Goal: Task Accomplishment & Management: Manage account settings

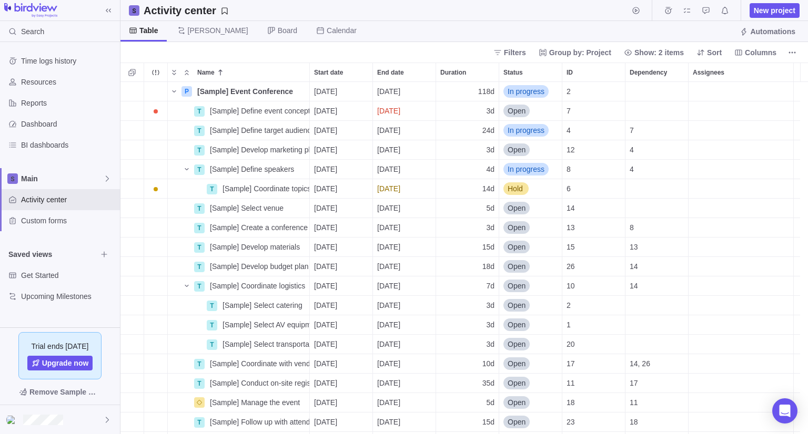
scroll to position [344, 679]
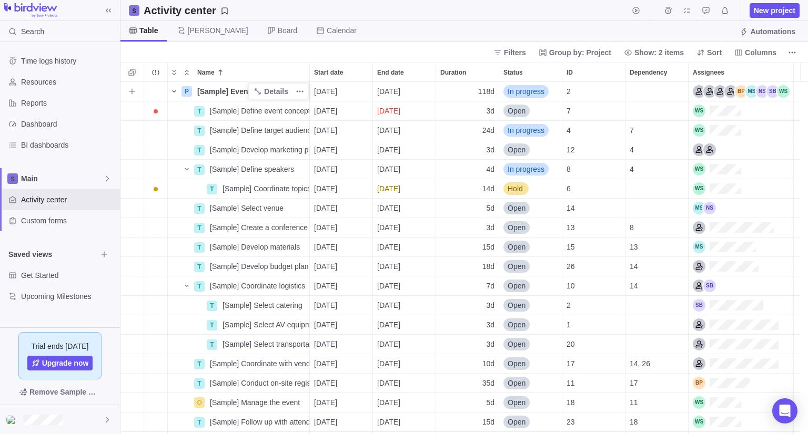
click at [175, 89] on icon "Name" at bounding box center [174, 91] width 8 height 8
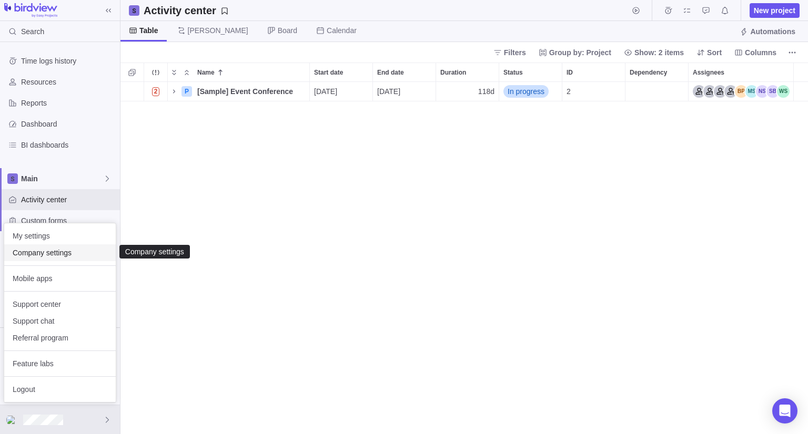
click at [67, 255] on span "Company settings" at bounding box center [60, 253] width 95 height 11
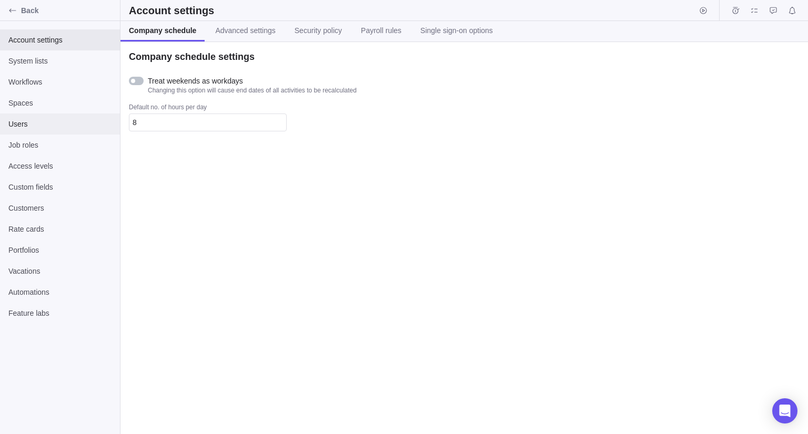
click at [50, 119] on span "Users" at bounding box center [59, 124] width 103 height 11
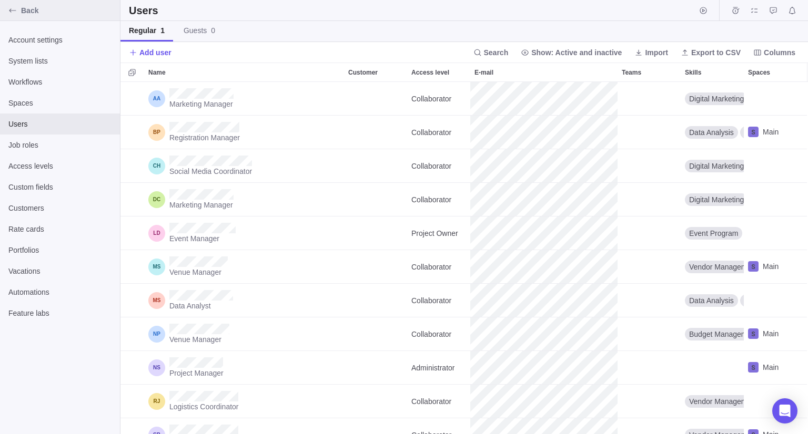
click at [61, 15] on span "Back" at bounding box center [68, 10] width 95 height 11
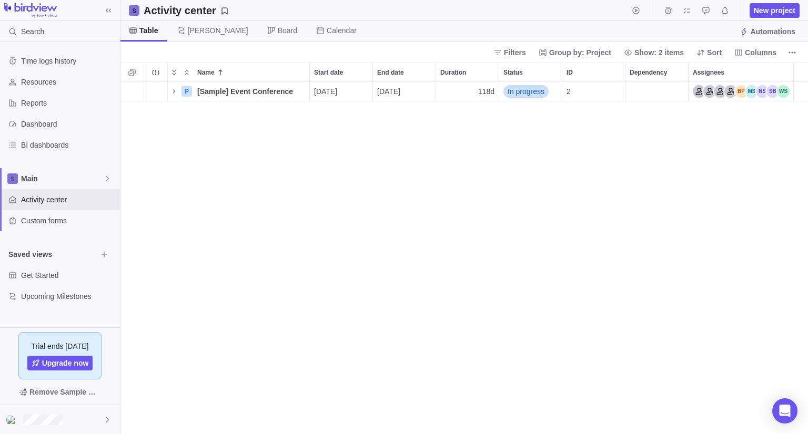
scroll to position [344, 679]
click at [76, 390] on span "Remove Sample Data" at bounding box center [65, 392] width 72 height 13
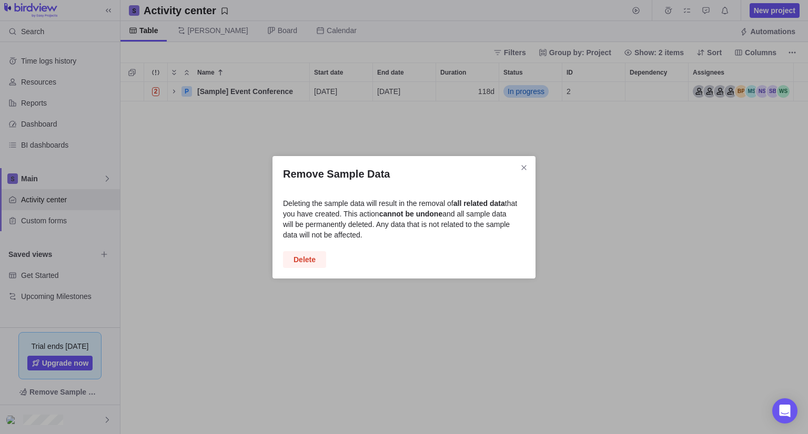
drag, startPoint x: 306, startPoint y: 255, endPoint x: 305, endPoint y: 301, distance: 46.3
click at [306, 255] on span "Delete" at bounding box center [304, 259] width 22 height 13
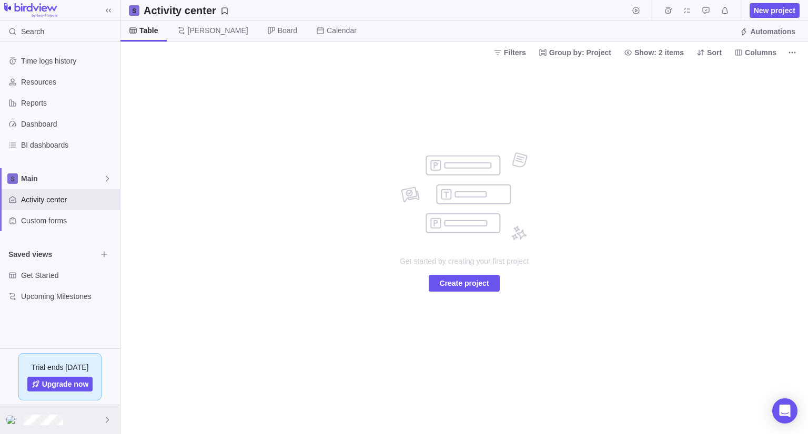
click at [67, 409] on div at bounding box center [60, 419] width 120 height 29
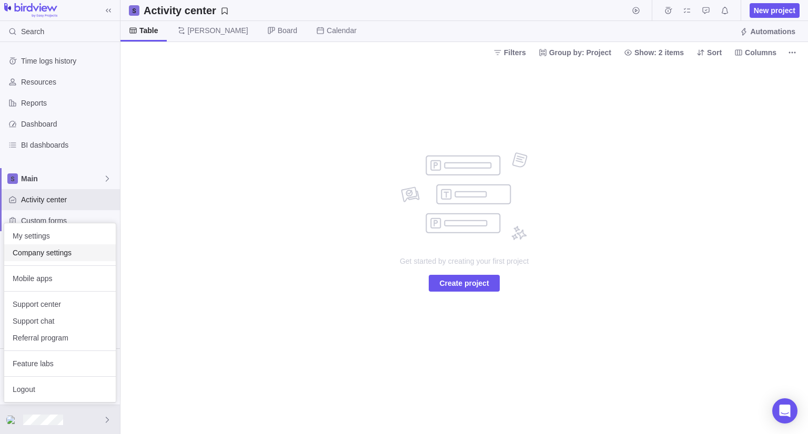
click at [73, 256] on span "Company settings" at bounding box center [60, 253] width 95 height 11
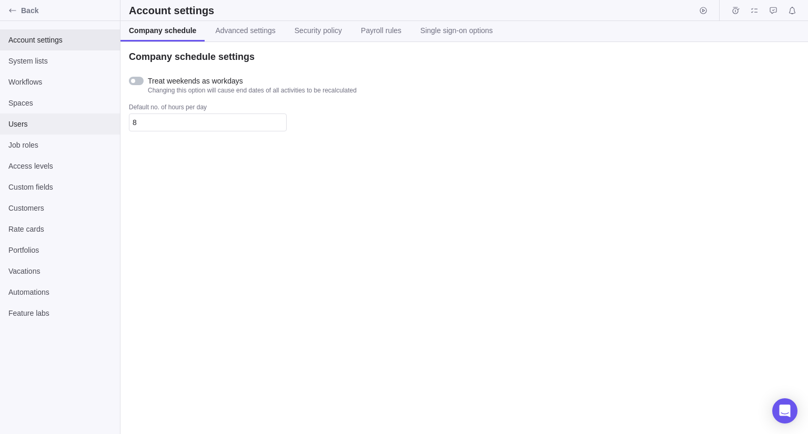
click at [67, 129] on div "Users" at bounding box center [60, 124] width 120 height 21
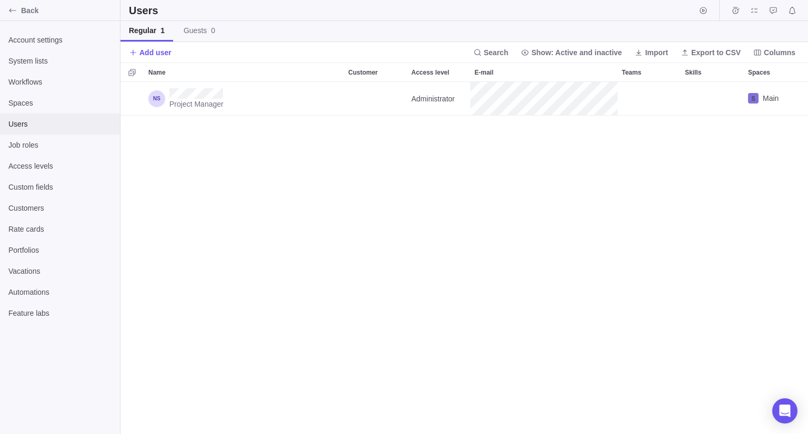
scroll to position [344, 679]
click at [158, 52] on span "Add user" at bounding box center [155, 52] width 32 height 11
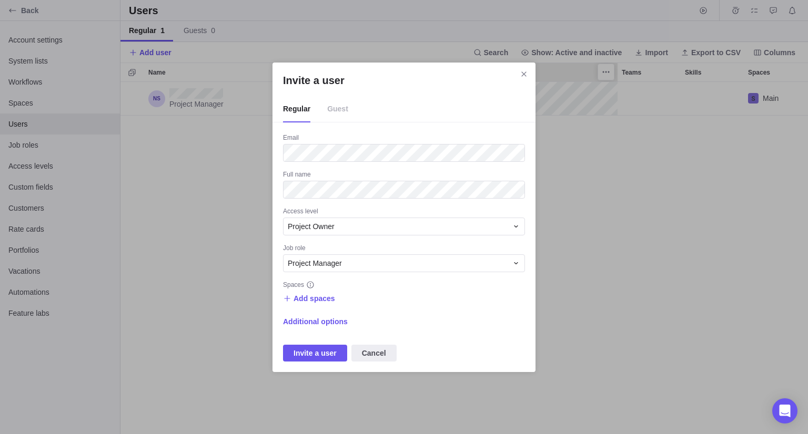
click at [525, 70] on icon "Close" at bounding box center [523, 74] width 8 height 8
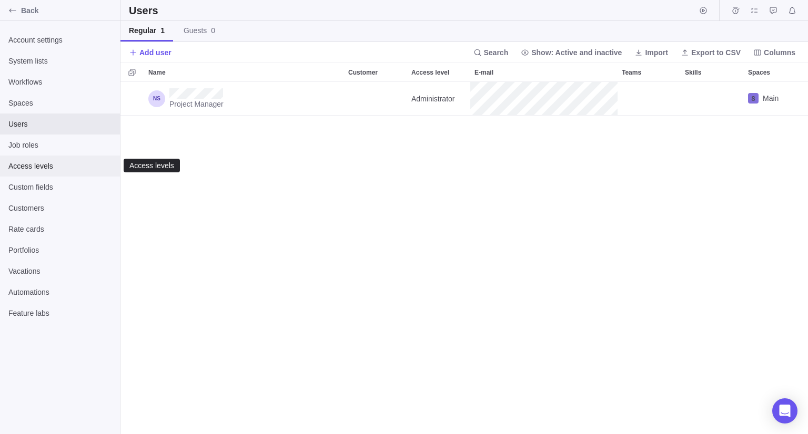
click at [48, 167] on span "Access levels" at bounding box center [59, 166] width 103 height 11
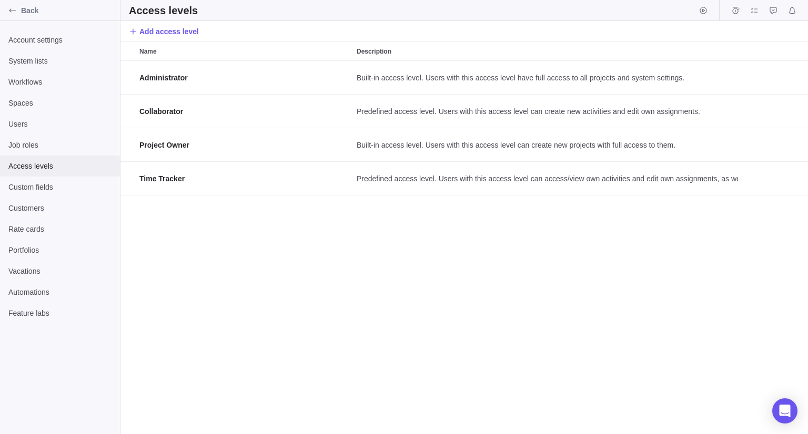
scroll to position [365, 679]
click at [164, 32] on span "Add access level" at bounding box center [168, 31] width 59 height 11
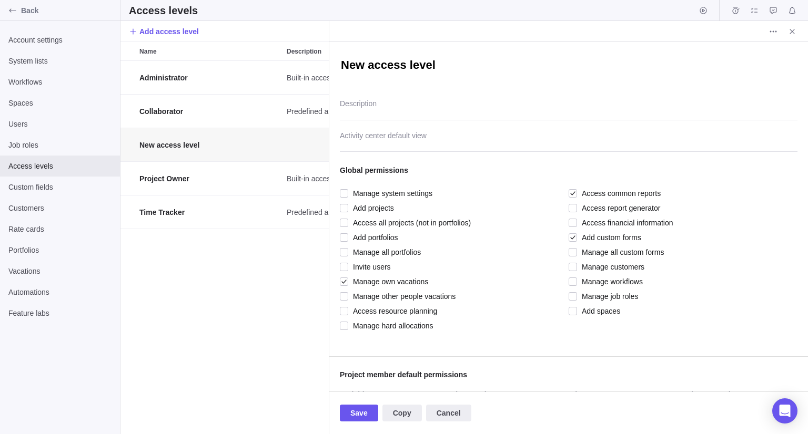
paste textarea "Executive [Restricted]"
type textarea "x"
type textarea "Executive [Restricted]"
click at [570, 208] on div at bounding box center [572, 208] width 8 height 15
click at [570, 222] on div at bounding box center [572, 223] width 8 height 15
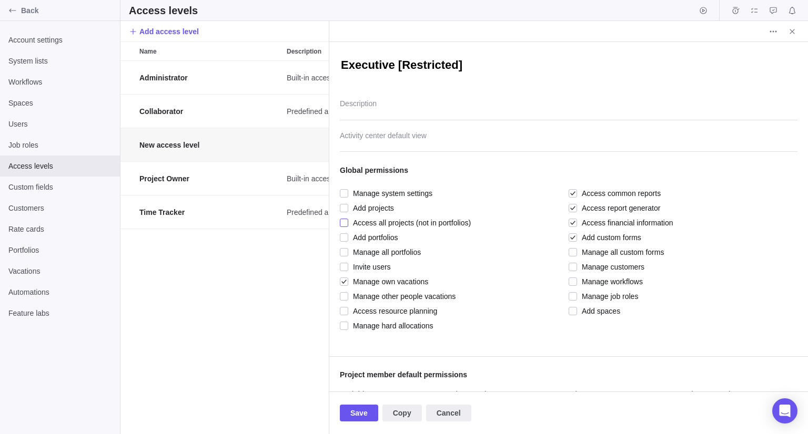
click at [343, 221] on div at bounding box center [344, 223] width 8 height 15
click at [343, 251] on div at bounding box center [344, 252] width 8 height 15
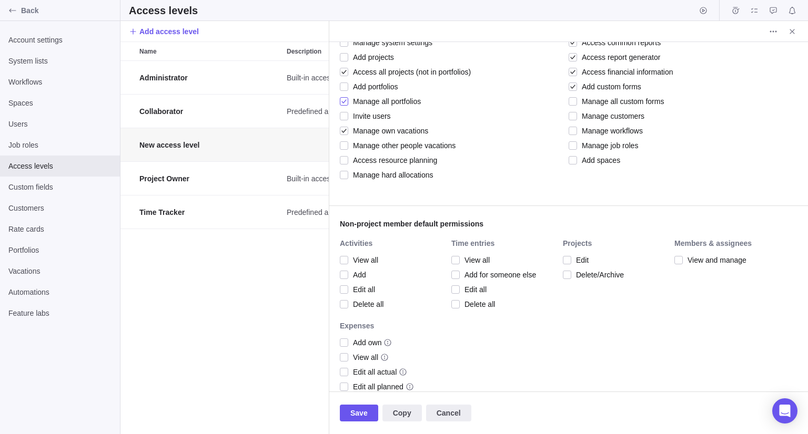
scroll to position [158, 0]
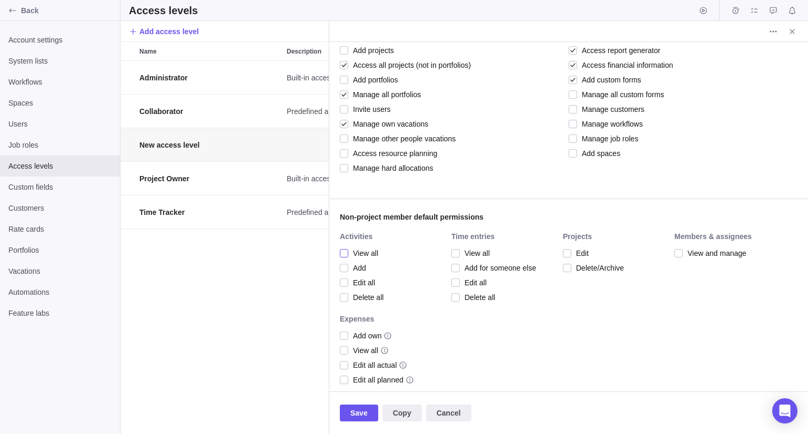
click at [368, 257] on span "View all" at bounding box center [363, 253] width 30 height 15
click at [372, 283] on span "Edit all" at bounding box center [361, 282] width 27 height 15
click at [488, 256] on span "View all" at bounding box center [474, 253] width 30 height 15
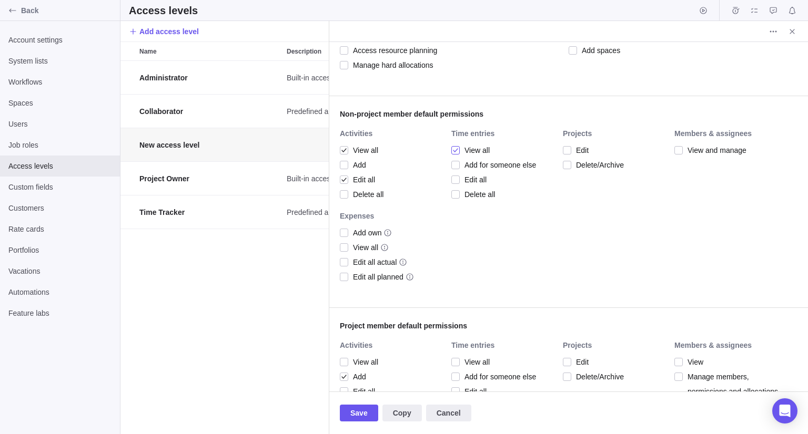
scroll to position [263, 0]
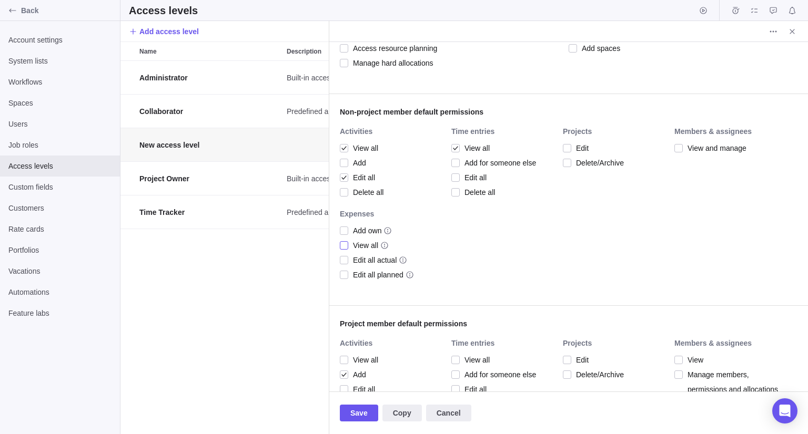
click at [359, 244] on span "View all" at bounding box center [363, 245] width 30 height 15
click at [359, 261] on span "Edit all actual" at bounding box center [372, 260] width 48 height 15
click at [364, 259] on span "Edit all actual" at bounding box center [372, 260] width 48 height 15
click at [365, 247] on span "View all" at bounding box center [363, 245] width 30 height 15
click at [365, 234] on span "Add own" at bounding box center [364, 230] width 33 height 15
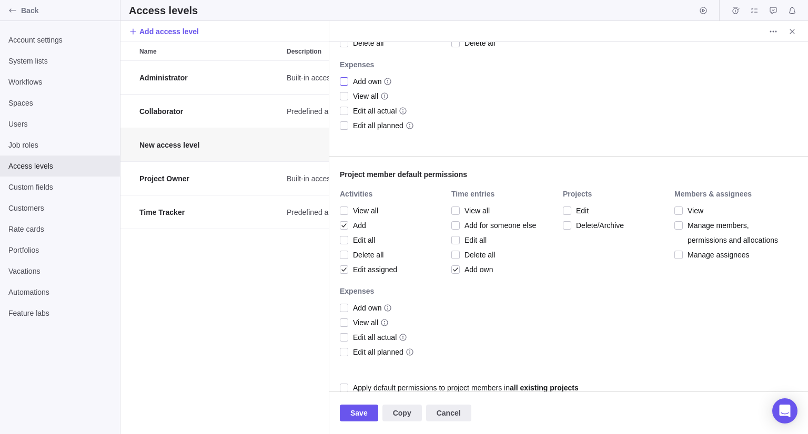
scroll to position [421, 0]
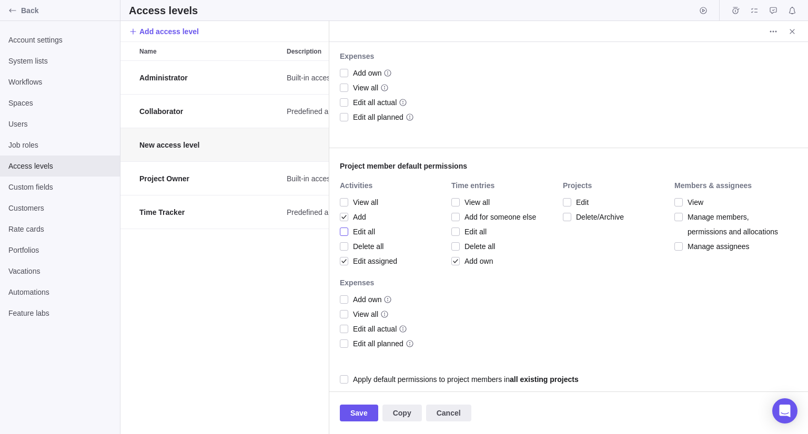
click at [365, 231] on span "Edit all" at bounding box center [361, 231] width 27 height 15
click at [364, 217] on span "Add" at bounding box center [357, 217] width 18 height 15
click at [483, 202] on span "View all" at bounding box center [474, 202] width 30 height 15
click at [486, 258] on span "Add own" at bounding box center [475, 261] width 33 height 15
click at [693, 206] on span "View" at bounding box center [692, 202] width 21 height 15
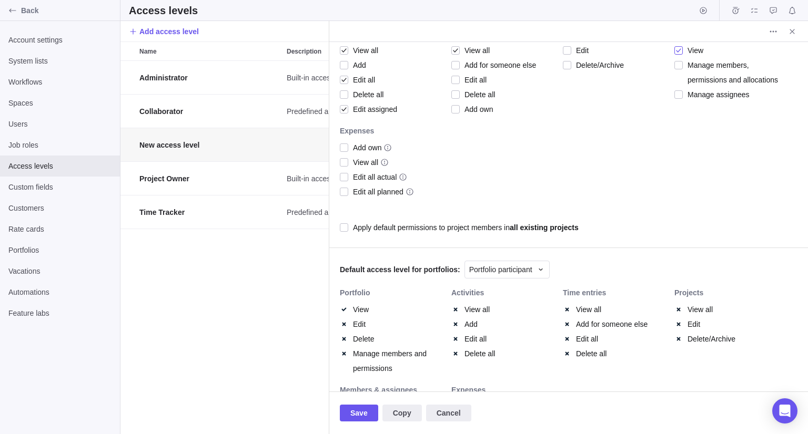
scroll to position [578, 0]
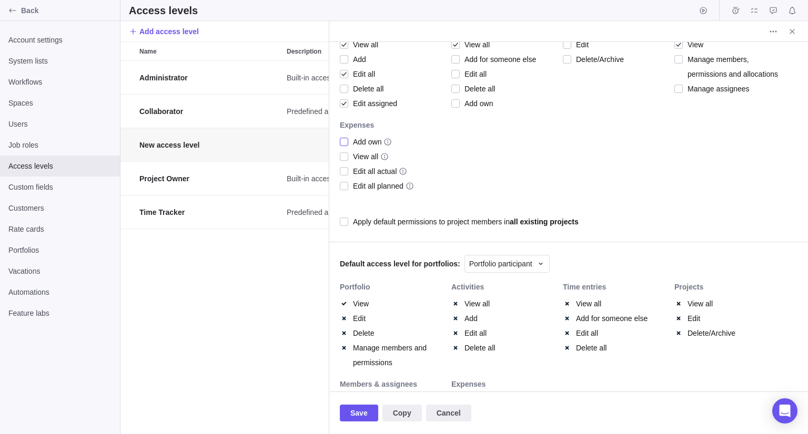
click at [369, 137] on span "Add own" at bounding box center [364, 142] width 33 height 15
click at [367, 152] on span "View all" at bounding box center [363, 156] width 30 height 15
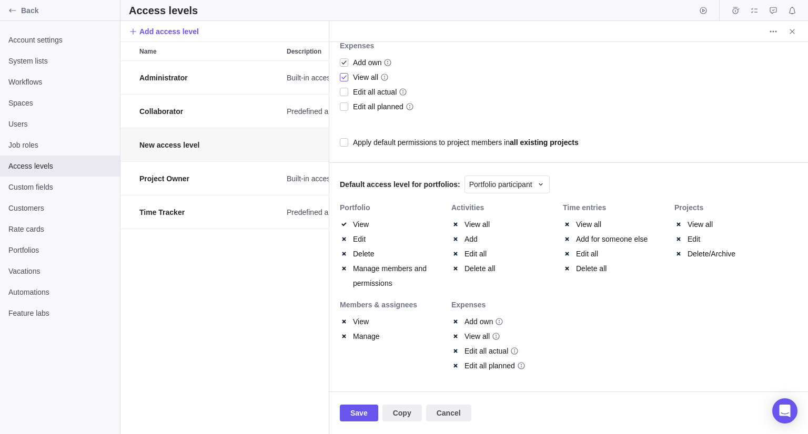
scroll to position [661, 0]
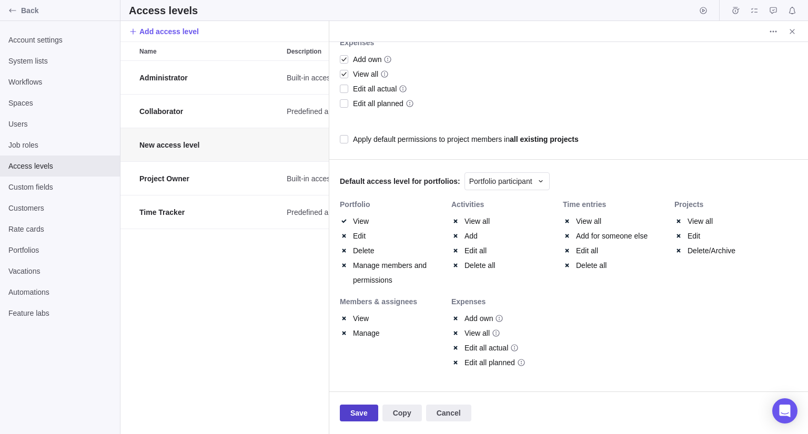
click at [363, 409] on span "Save" at bounding box center [358, 413] width 17 height 13
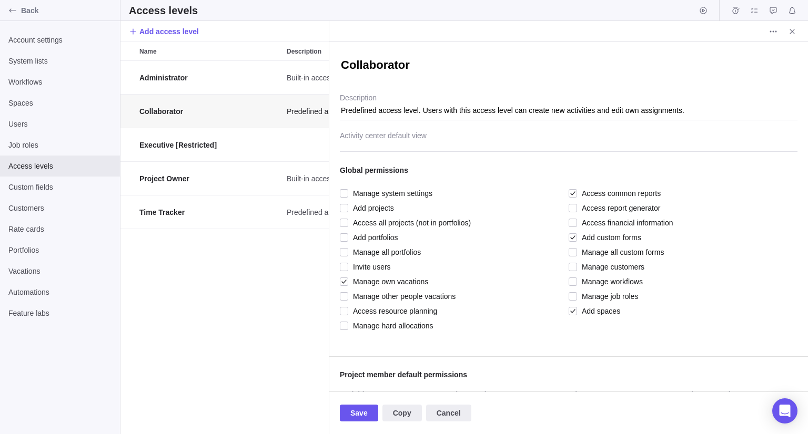
scroll to position [8, 8]
click at [473, 59] on textarea "Collaborator" at bounding box center [568, 66] width 457 height 18
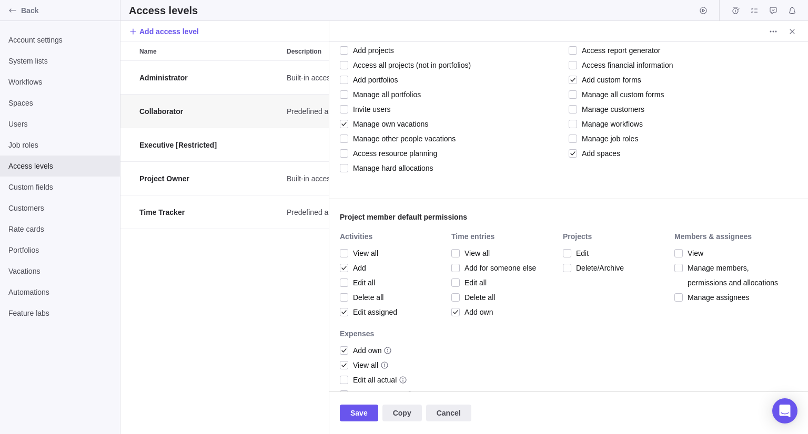
scroll to position [210, 0]
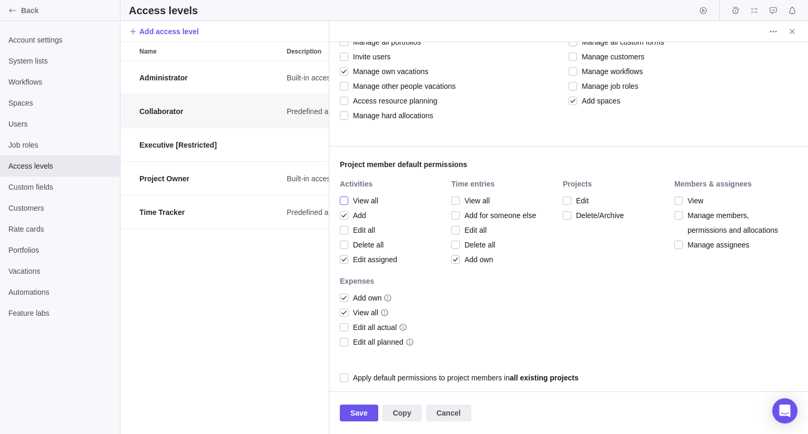
click at [361, 200] on span "View all" at bounding box center [363, 200] width 30 height 15
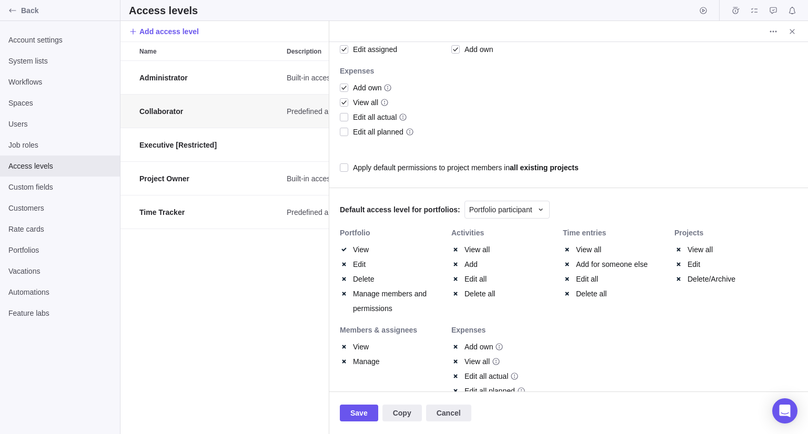
scroll to position [449, 0]
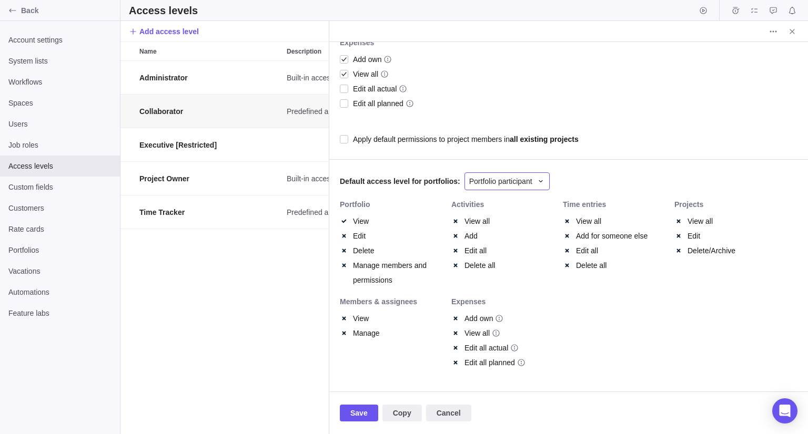
click at [495, 185] on span "Portfolio participant" at bounding box center [500, 181] width 63 height 11
click at [289, 316] on body "Back Account settings System lists Workflows Spaces Users Job roles Access leve…" at bounding box center [404, 217] width 808 height 434
click at [517, 181] on span "Portfolio participant" at bounding box center [500, 181] width 63 height 11
click at [515, 183] on span "Portfolio participant" at bounding box center [500, 181] width 63 height 11
click at [371, 410] on span "Save" at bounding box center [359, 413] width 38 height 17
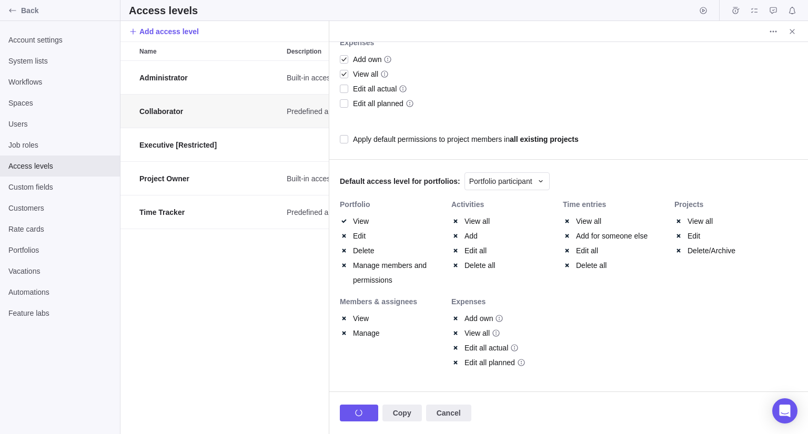
scroll to position [365, 679]
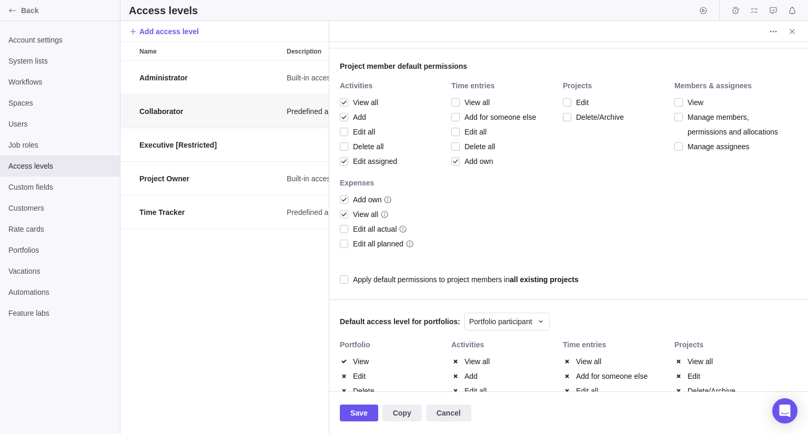
scroll to position [315, 0]
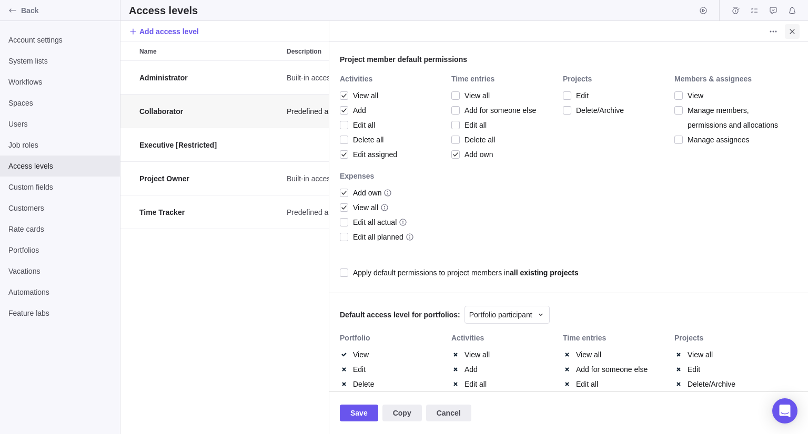
type textarea "x"
click at [794, 37] on span "Close" at bounding box center [791, 31] width 15 height 15
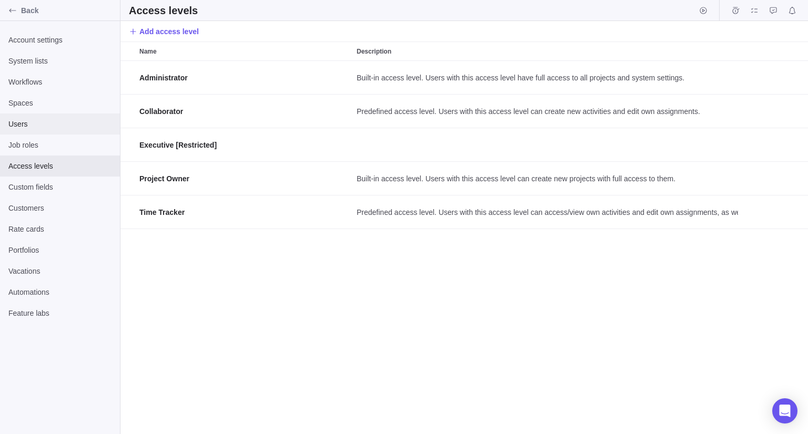
click at [58, 124] on span "Users" at bounding box center [59, 124] width 103 height 11
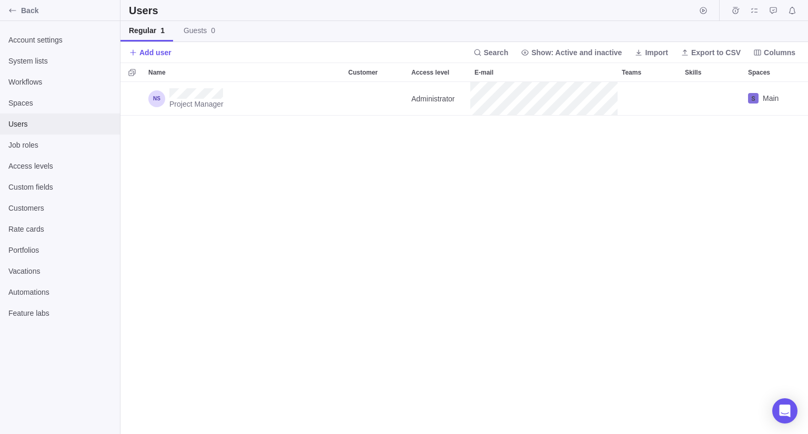
scroll to position [344, 679]
click at [148, 47] on span "Add user" at bounding box center [155, 52] width 32 height 11
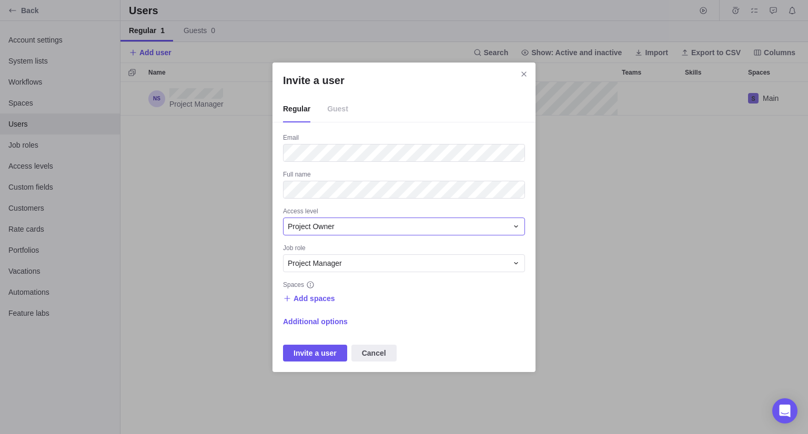
click at [341, 229] on div "Project Owner" at bounding box center [398, 226] width 220 height 11
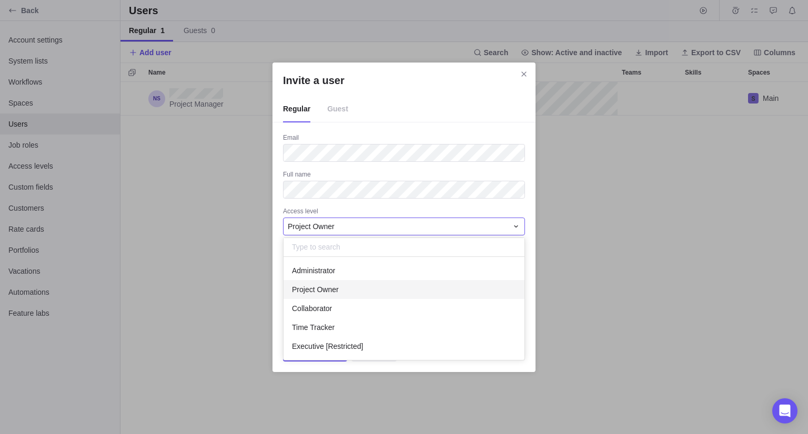
scroll to position [95, 233]
click at [367, 283] on div "Project Owner" at bounding box center [403, 289] width 241 height 19
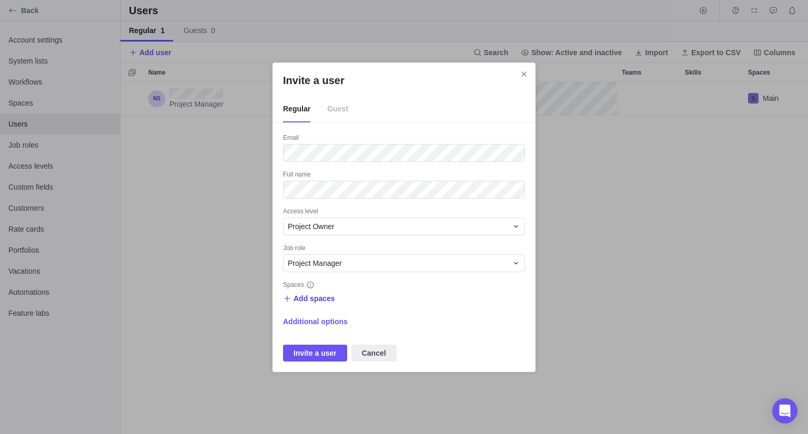
click at [316, 301] on span "Add spaces" at bounding box center [314, 298] width 42 height 11
click at [328, 348] on div "Main" at bounding box center [387, 341] width 209 height 19
click at [351, 303] on div "Invite a user Regular Guest Email Full name Access level Project Owner Job role…" at bounding box center [404, 217] width 808 height 434
click at [327, 322] on span "Additional options" at bounding box center [315, 321] width 65 height 11
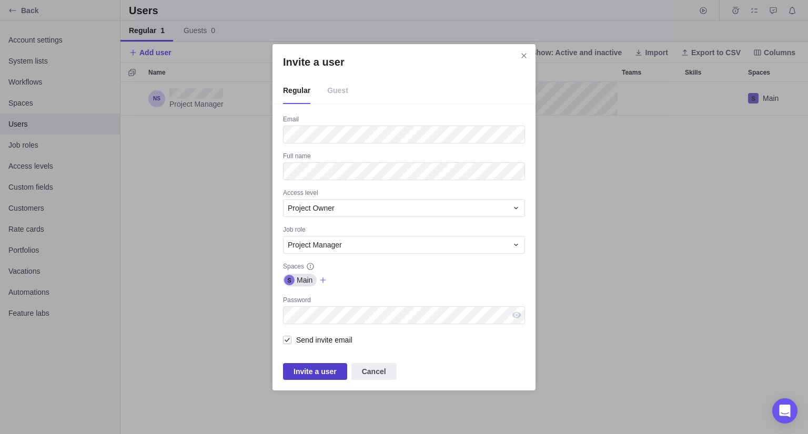
click at [323, 374] on span "Invite a user" at bounding box center [314, 371] width 43 height 13
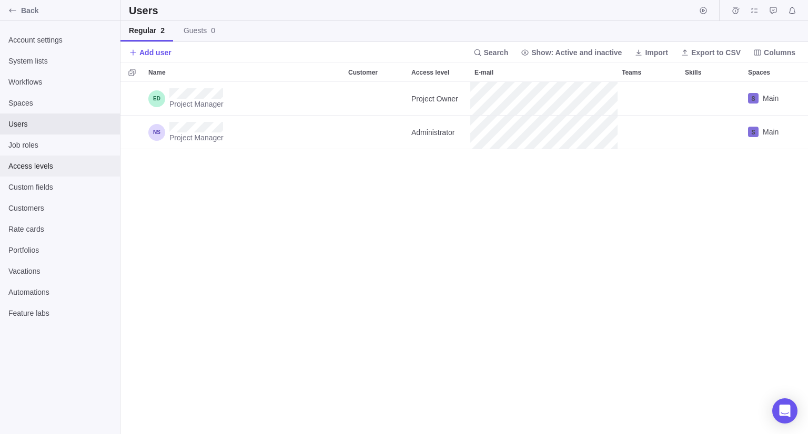
click at [69, 164] on span "Access levels" at bounding box center [59, 166] width 103 height 11
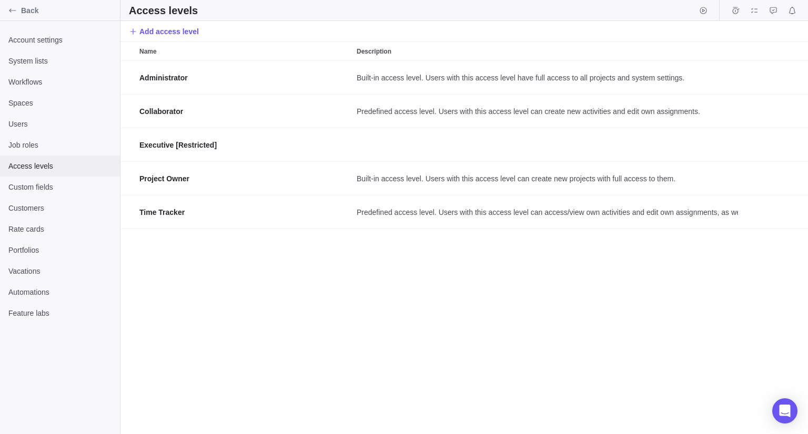
scroll to position [365, 679]
click at [62, 128] on span "Users" at bounding box center [59, 124] width 103 height 11
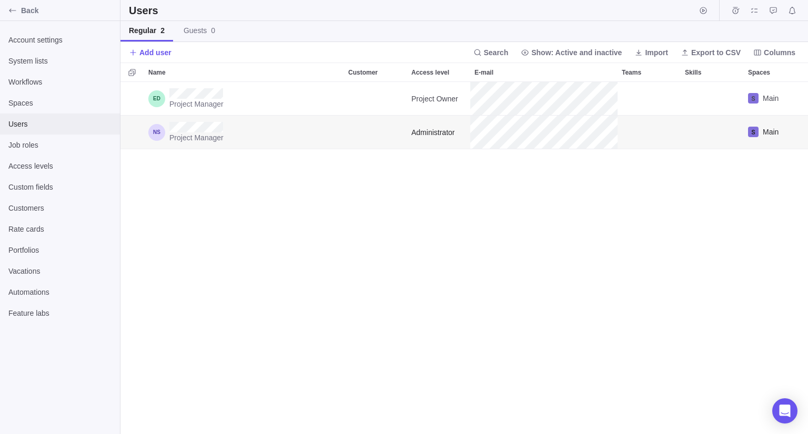
scroll to position [344, 679]
click at [141, 45] on span "Add user" at bounding box center [150, 52] width 43 height 15
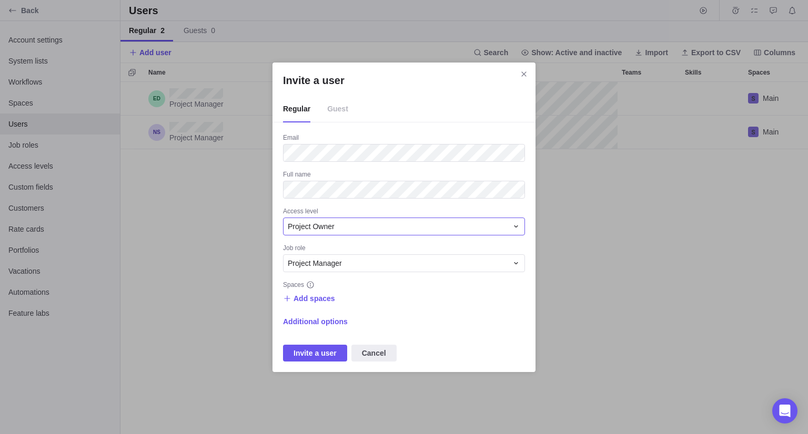
click at [349, 231] on div "Project Owner" at bounding box center [398, 226] width 220 height 11
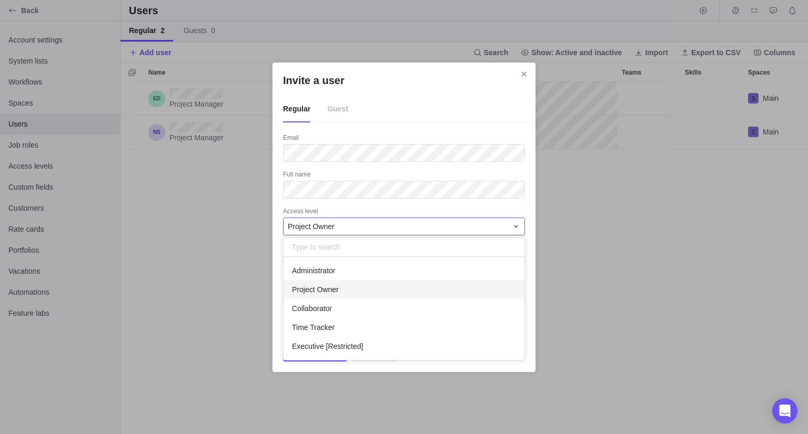
scroll to position [95, 233]
click at [349, 230] on div "Project Owner" at bounding box center [398, 226] width 220 height 11
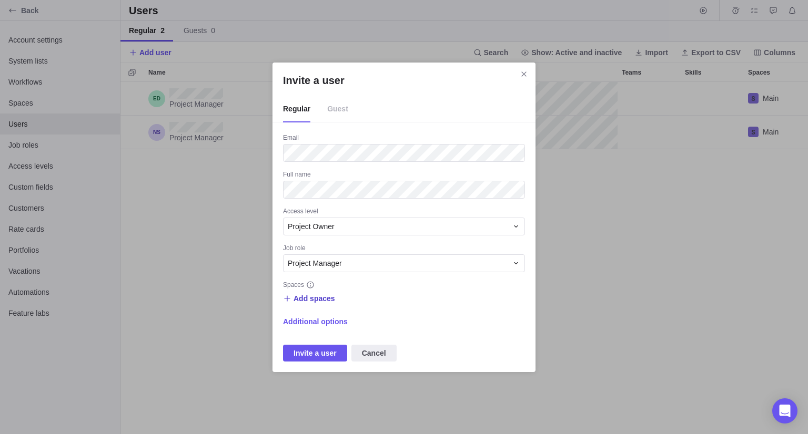
click at [320, 304] on span "Add spaces" at bounding box center [309, 298] width 52 height 15
click at [320, 342] on span "Main" at bounding box center [315, 341] width 16 height 11
click at [367, 299] on div "Invite a user Regular Guest Email Full name Access level Project Owner Job role…" at bounding box center [404, 217] width 808 height 434
click at [329, 351] on span "Invite a user" at bounding box center [314, 353] width 43 height 13
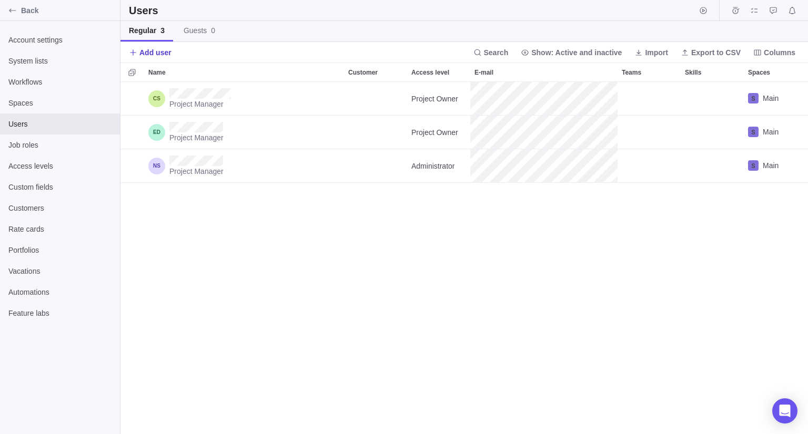
click at [153, 48] on span "Add user" at bounding box center [155, 52] width 32 height 11
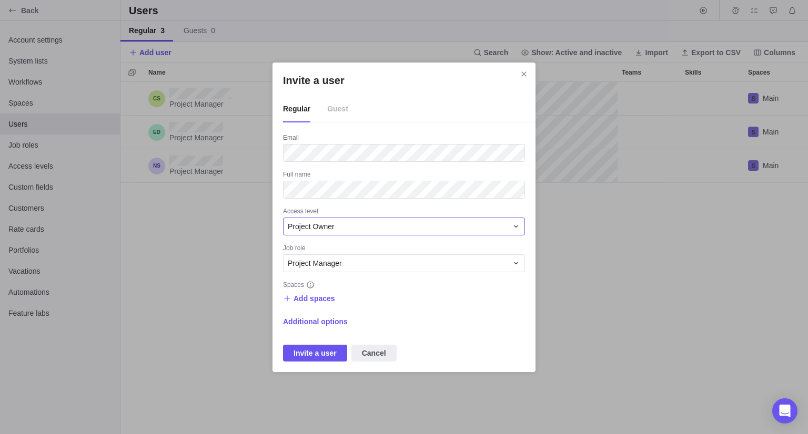
click at [326, 230] on span "Project Owner" at bounding box center [311, 226] width 47 height 11
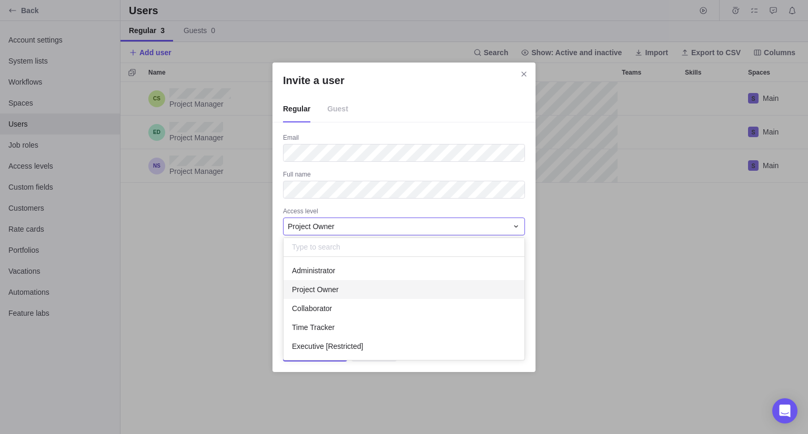
scroll to position [95, 233]
click at [345, 314] on div "Collaborator" at bounding box center [403, 308] width 241 height 19
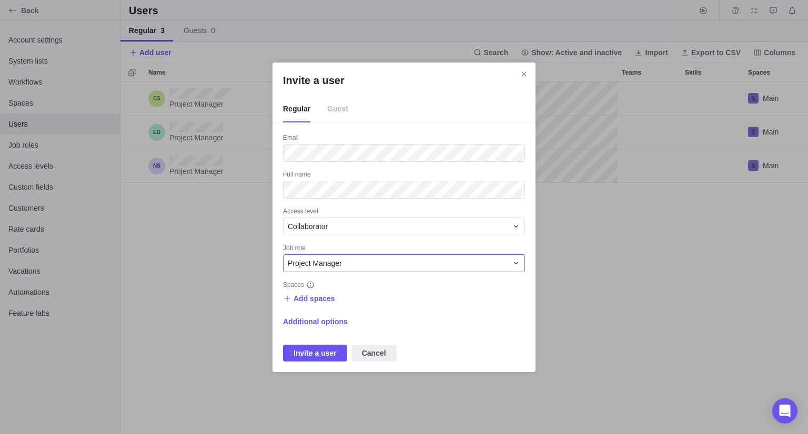
click at [333, 264] on span "Project Manager" at bounding box center [315, 263] width 54 height 11
click at [318, 299] on span "Add spaces" at bounding box center [314, 298] width 42 height 11
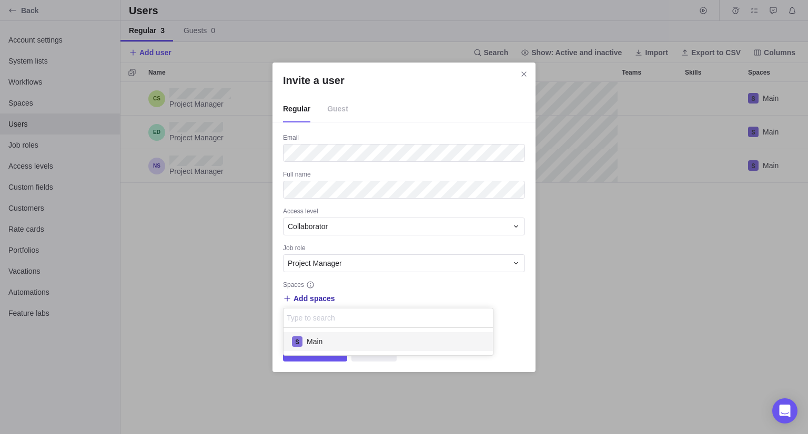
click at [325, 340] on div "Main" at bounding box center [387, 341] width 209 height 19
click at [370, 298] on div "Invite a user Regular Guest Email Full name Access level Collaborator Job role …" at bounding box center [404, 217] width 808 height 434
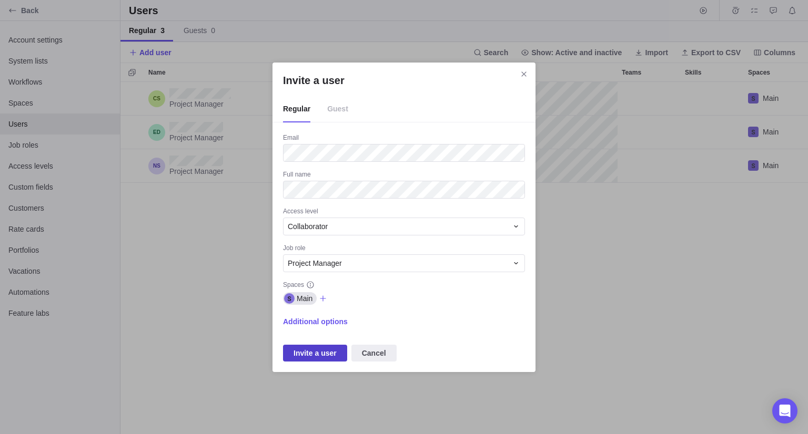
click at [322, 354] on span "Invite a user" at bounding box center [314, 353] width 43 height 13
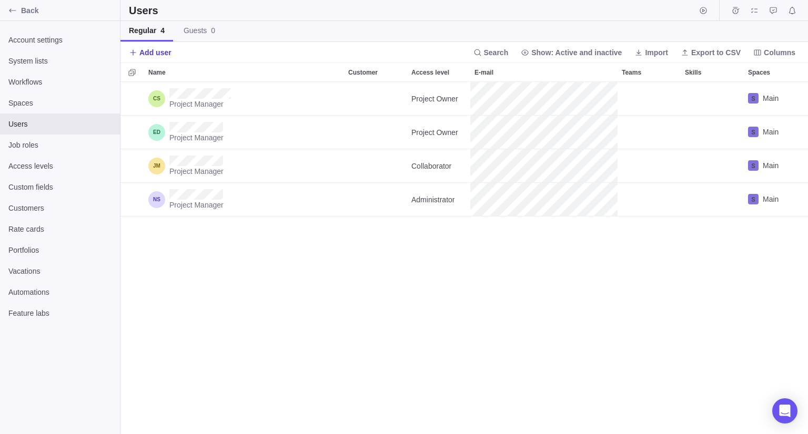
click at [162, 48] on span "Add user" at bounding box center [155, 52] width 32 height 11
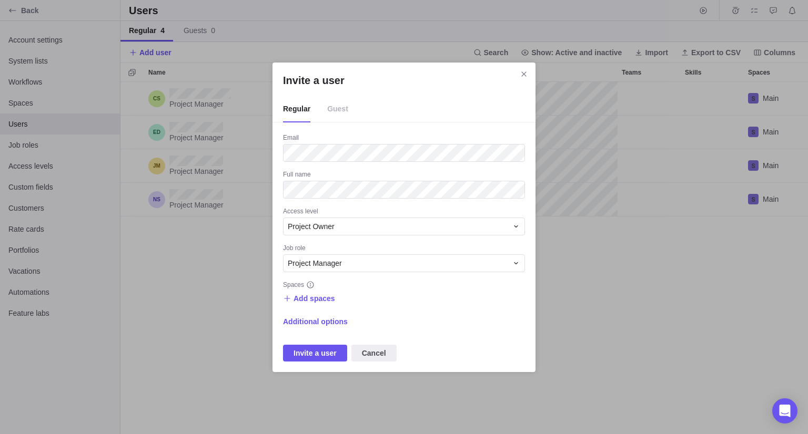
click at [366, 205] on div "Email Full name Access level Project Owner Job role Project Manager Spaces Add …" at bounding box center [404, 248] width 242 height 228
click at [349, 230] on div "Project Owner" at bounding box center [398, 226] width 220 height 11
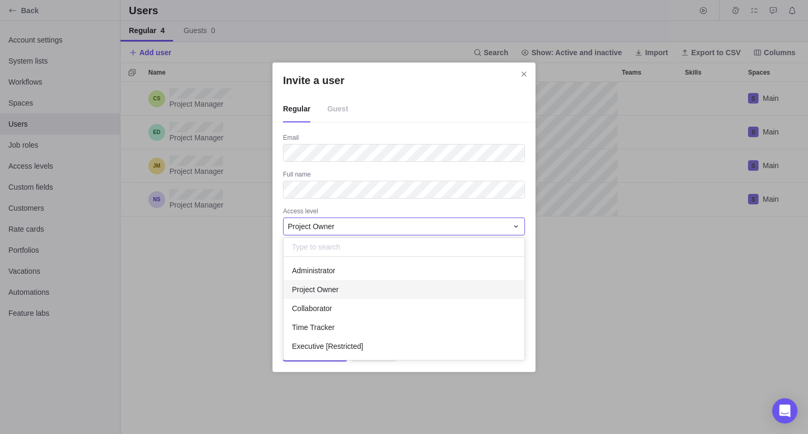
scroll to position [95, 233]
click at [349, 230] on div "Project Owner" at bounding box center [398, 226] width 220 height 11
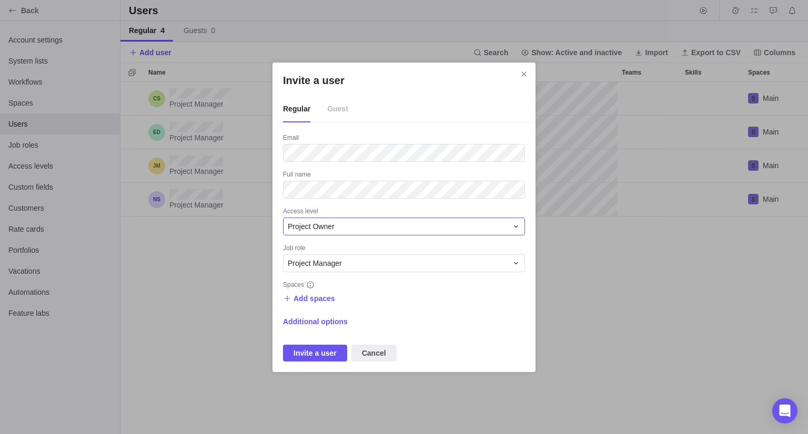
click at [349, 230] on div "Project Owner" at bounding box center [398, 226] width 220 height 11
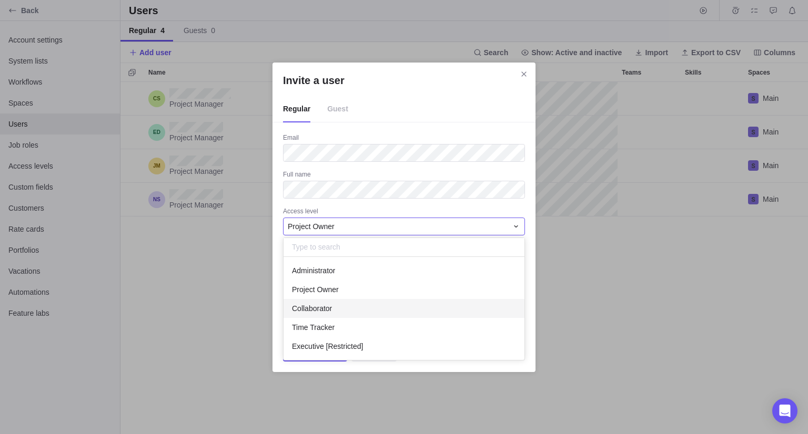
click at [339, 305] on div "Collaborator" at bounding box center [403, 308] width 241 height 19
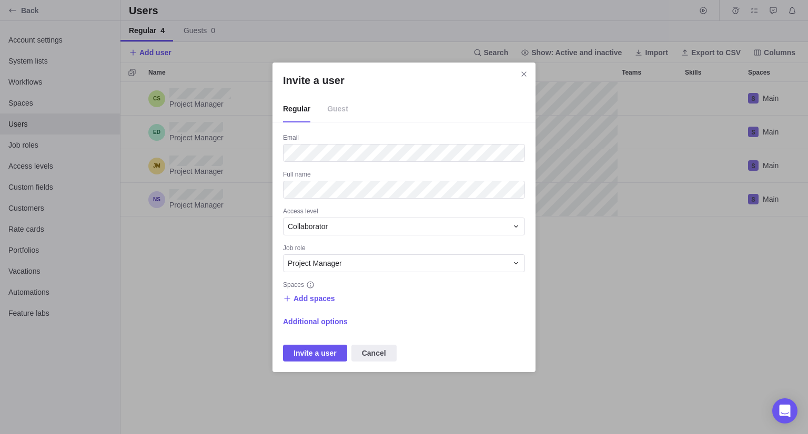
click at [316, 305] on span "Add spaces" at bounding box center [309, 298] width 52 height 15
click at [317, 303] on span "Add spaces" at bounding box center [309, 298] width 52 height 15
click at [323, 299] on span "Add spaces" at bounding box center [314, 298] width 42 height 11
drag, startPoint x: 326, startPoint y: 339, endPoint x: 332, endPoint y: 322, distance: 18.0
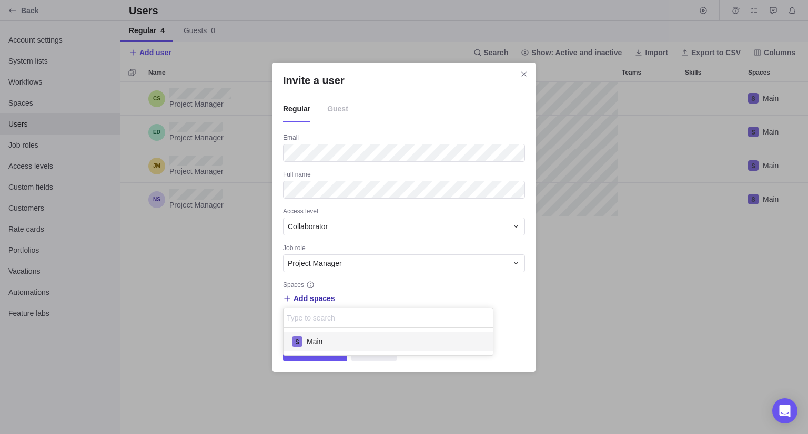
click at [326, 339] on div "Main" at bounding box center [387, 341] width 209 height 19
click at [351, 287] on div "Invite a user Regular Guest Email Full name Access level Collaborator Job role …" at bounding box center [404, 217] width 808 height 434
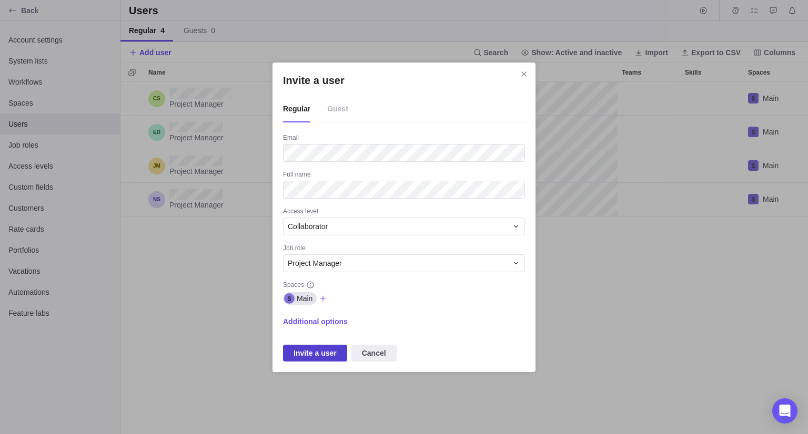
click at [324, 360] on span "Invite a user" at bounding box center [315, 353] width 64 height 17
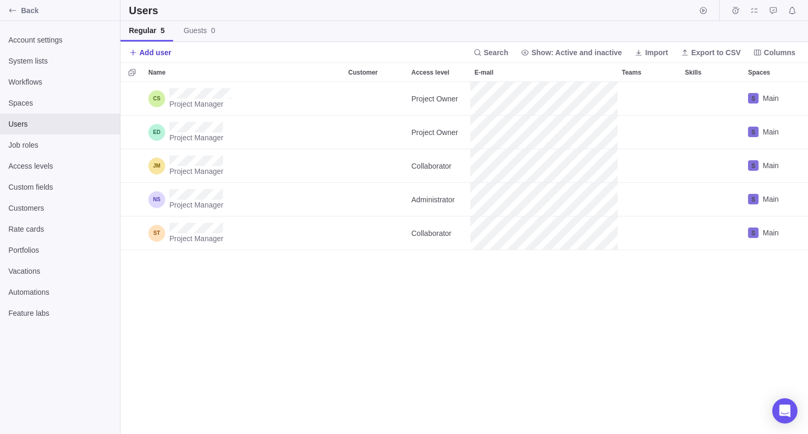
click at [152, 49] on span "Add user" at bounding box center [155, 52] width 32 height 11
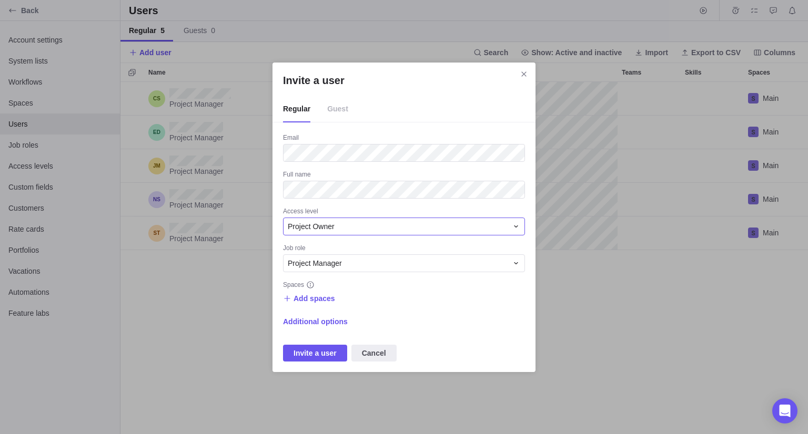
click at [330, 228] on span "Project Owner" at bounding box center [311, 226] width 47 height 11
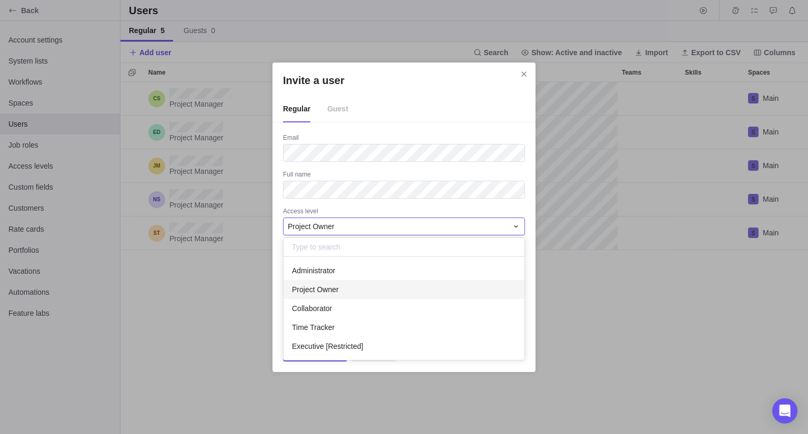
scroll to position [95, 233]
click at [328, 349] on span "Executive [Restricted]" at bounding box center [327, 346] width 71 height 11
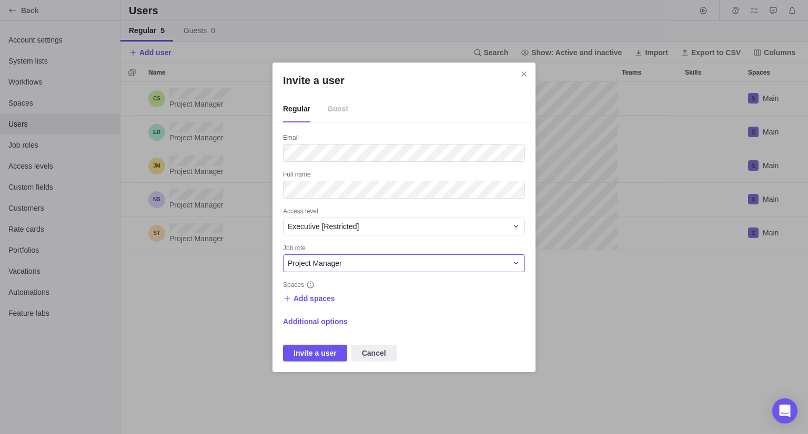
click at [343, 267] on div "Project Manager" at bounding box center [398, 263] width 220 height 11
type input "Exec"
click at [351, 307] on div "Add Exec" at bounding box center [403, 307] width 241 height 19
click at [322, 298] on span "Add spaces" at bounding box center [314, 298] width 42 height 11
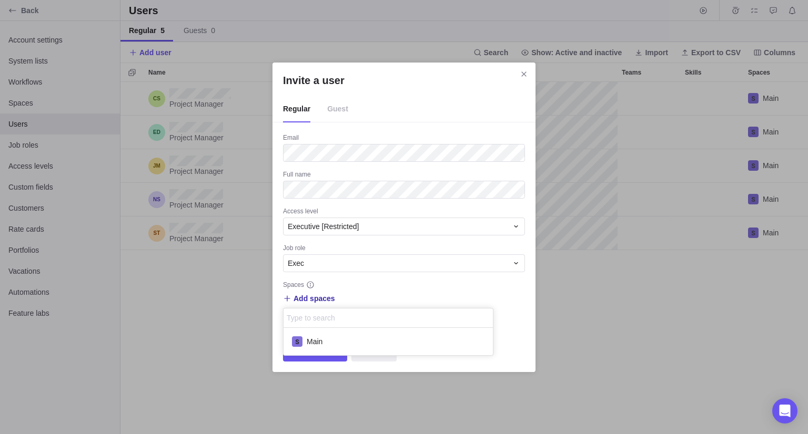
scroll to position [19, 201]
drag, startPoint x: 350, startPoint y: 335, endPoint x: 354, endPoint y: 329, distance: 7.3
click at [350, 336] on div "Main" at bounding box center [387, 341] width 209 height 19
click at [363, 281] on div "Invite a user Regular Guest Email Full name Access level Executive [Restricted]…" at bounding box center [404, 217] width 808 height 434
click at [323, 358] on span "Invite a user" at bounding box center [314, 353] width 43 height 13
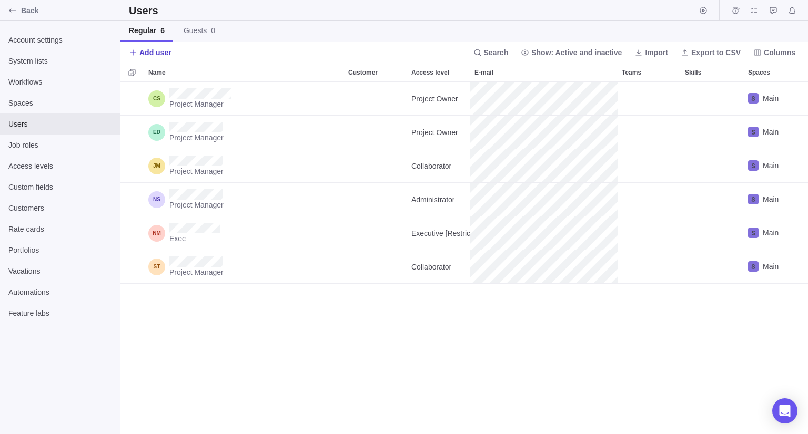
click at [161, 55] on span "Add user" at bounding box center [155, 52] width 32 height 11
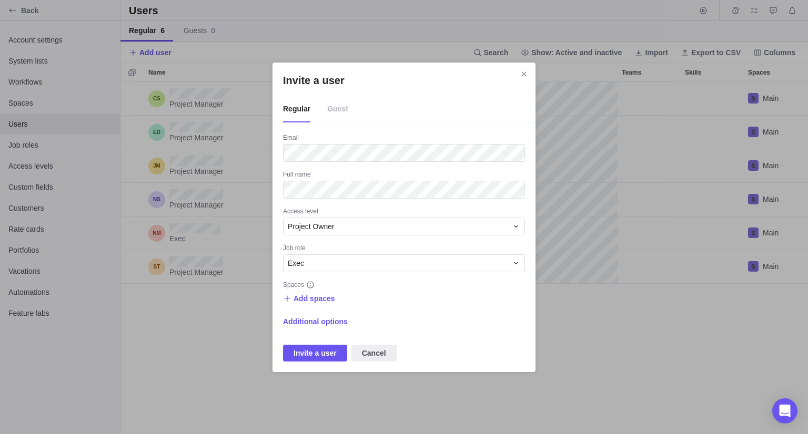
click at [292, 198] on div "Email Full name Access level Project Owner Job role Exec Spaces Add spaces Addi…" at bounding box center [404, 248] width 242 height 228
click at [320, 226] on span "Project Owner" at bounding box center [311, 226] width 47 height 11
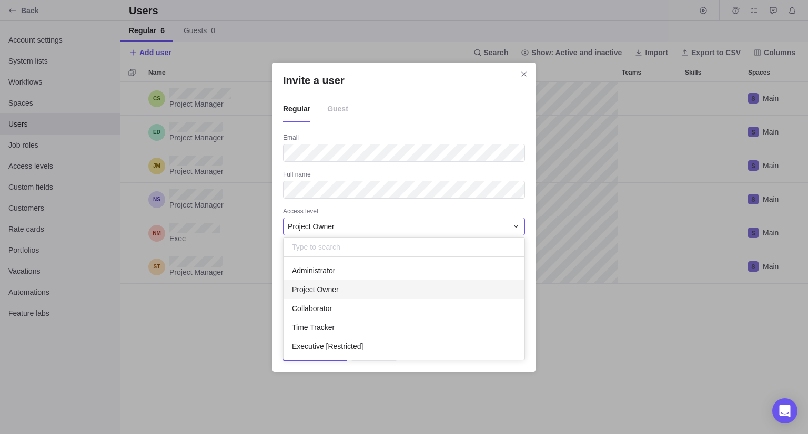
scroll to position [95, 233]
click at [360, 348] on span "Executive [Restricted]" at bounding box center [327, 346] width 71 height 11
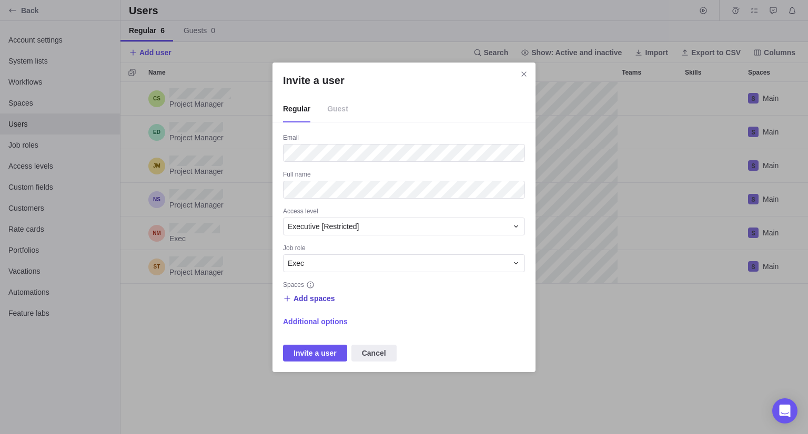
click at [319, 299] on span "Add spaces" at bounding box center [314, 298] width 42 height 11
click at [333, 336] on div "Main" at bounding box center [387, 341] width 209 height 19
click at [355, 288] on div "Invite a user Regular Guest Email Full name Access level Executive [Restricted]…" at bounding box center [404, 217] width 808 height 434
click at [322, 352] on span "Invite a user" at bounding box center [314, 353] width 43 height 13
